Goal: Task Accomplishment & Management: Manage account settings

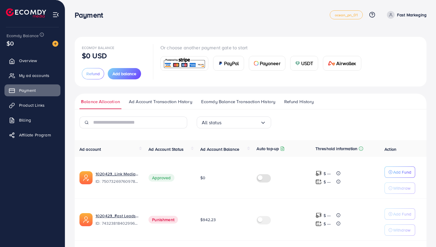
scroll to position [13, 0]
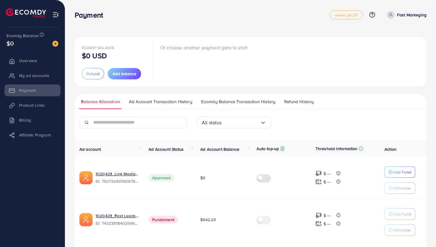
scroll to position [19, 0]
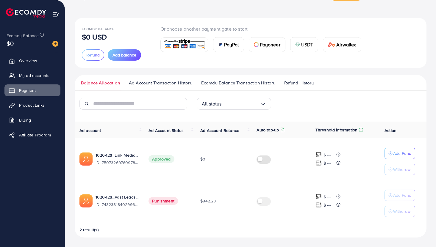
click at [156, 202] on span "Punishment" at bounding box center [162, 201] width 29 height 8
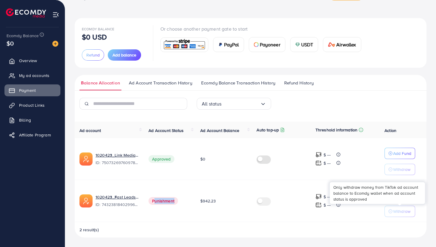
click at [404, 214] on p "Withdraw" at bounding box center [401, 211] width 17 height 7
